Goal: Find specific page/section: Find specific page/section

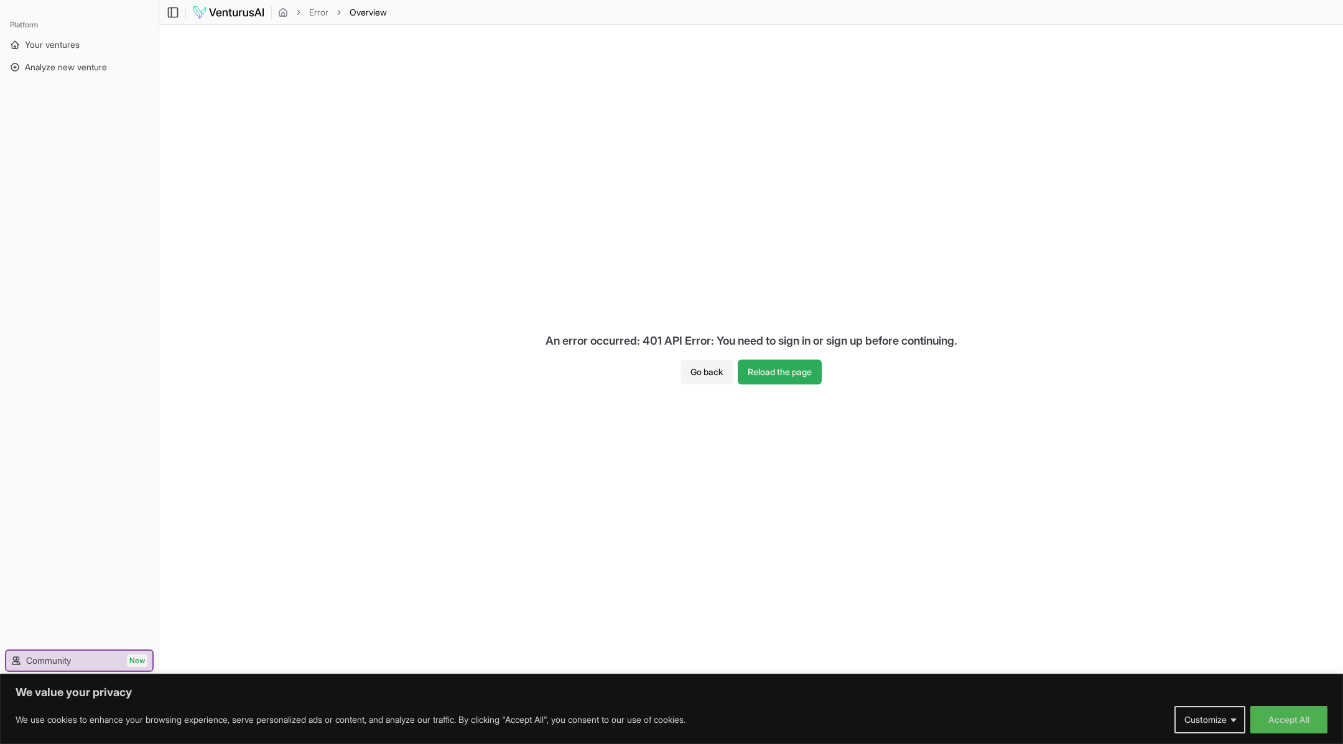
click at [768, 367] on button "Reload the page" at bounding box center [780, 372] width 84 height 25
click at [714, 374] on button "Go back" at bounding box center [707, 372] width 52 height 25
click at [1289, 718] on button "Accept All" at bounding box center [1288, 719] width 77 height 27
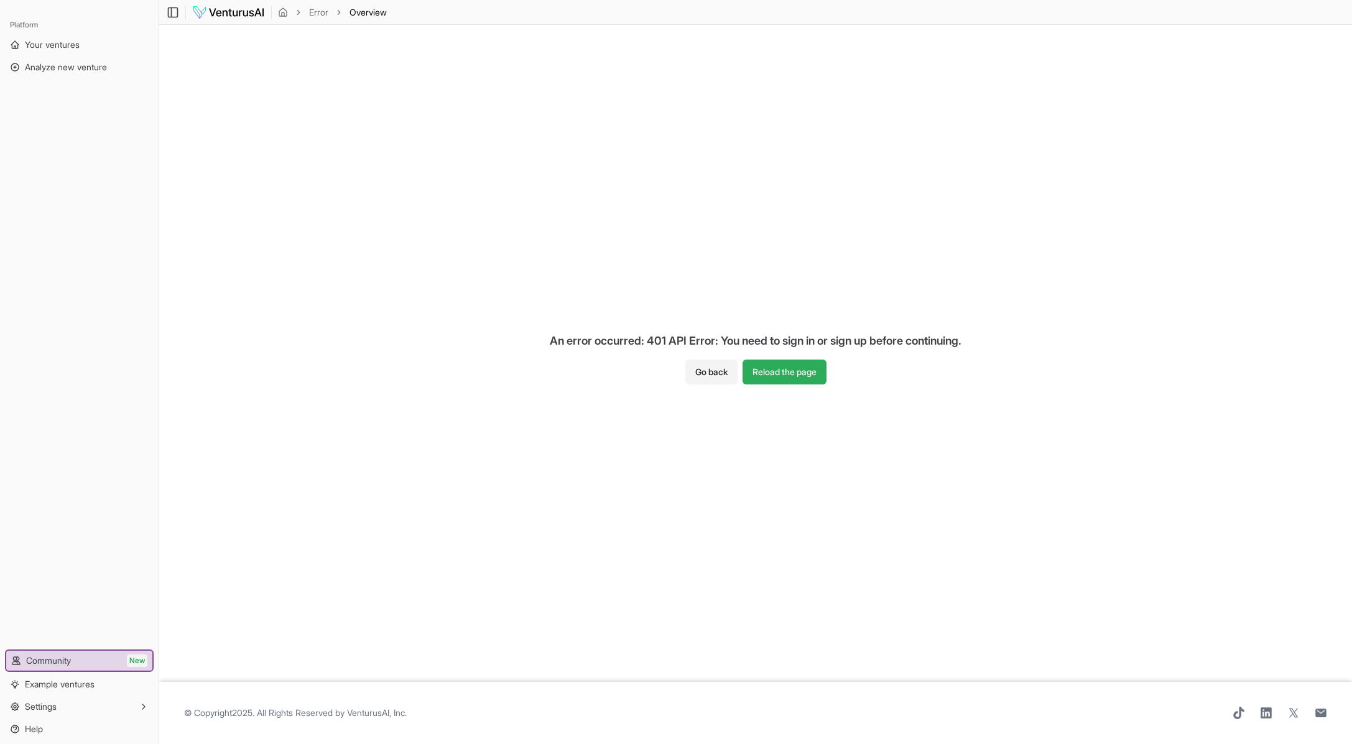
click at [773, 369] on button "Reload the page" at bounding box center [785, 372] width 84 height 25
